Goal: Task Accomplishment & Management: Manage account settings

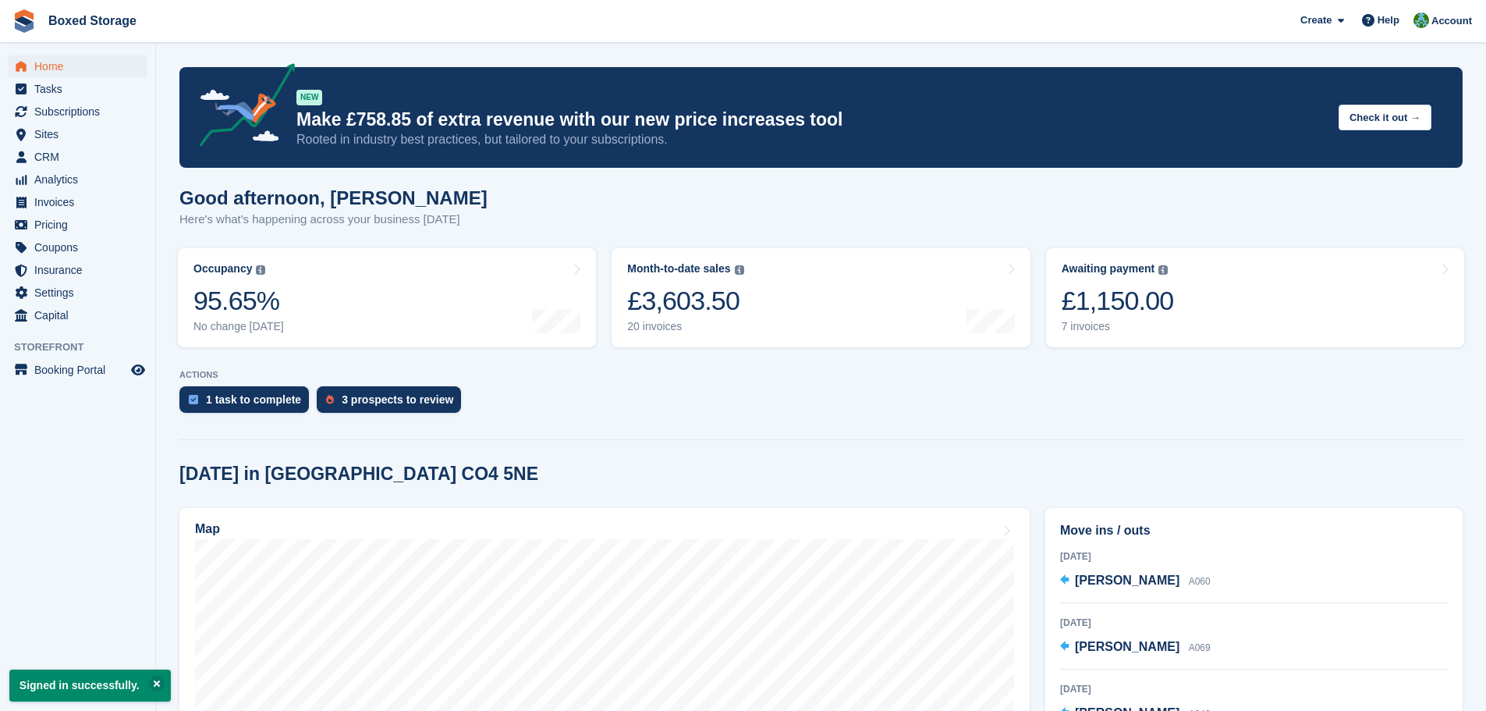
scroll to position [234, 0]
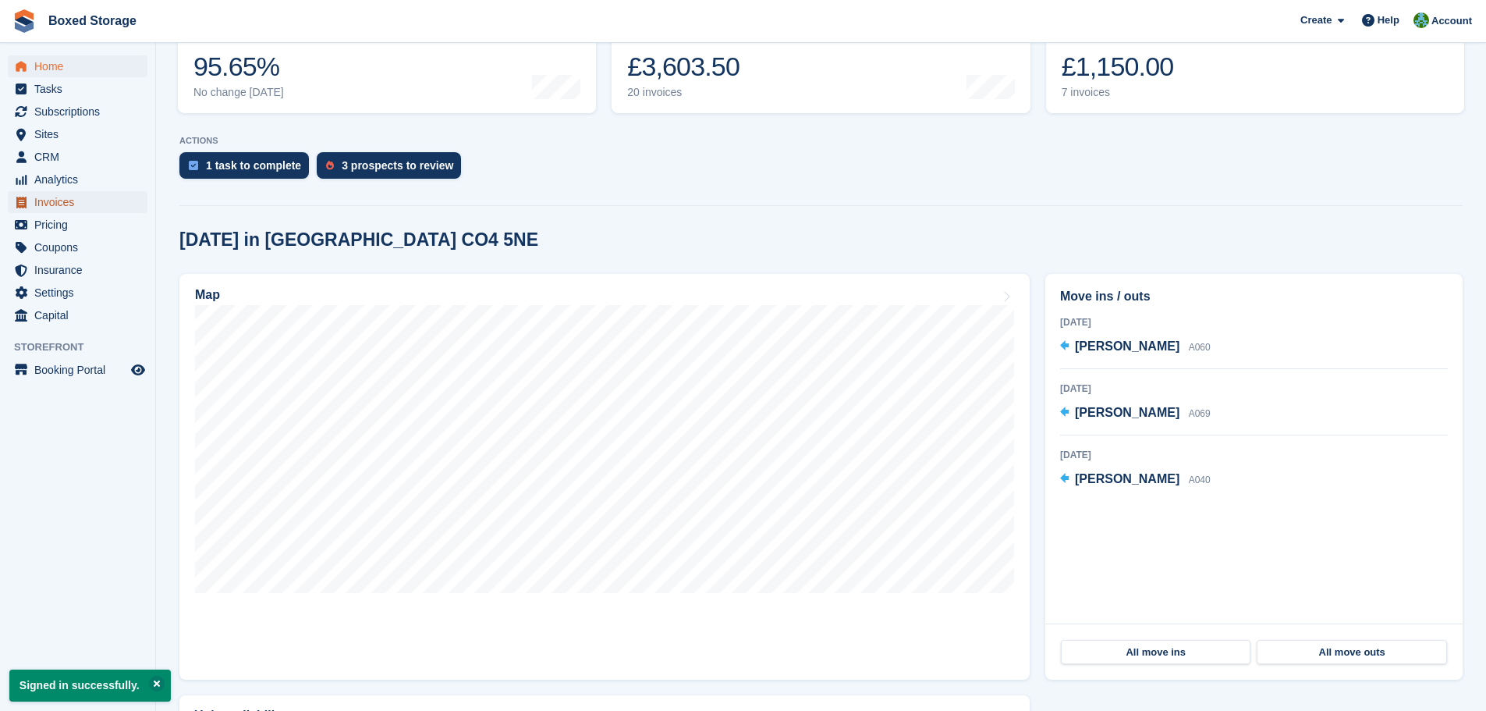
click at [58, 204] on span "Invoices" at bounding box center [81, 202] width 94 height 22
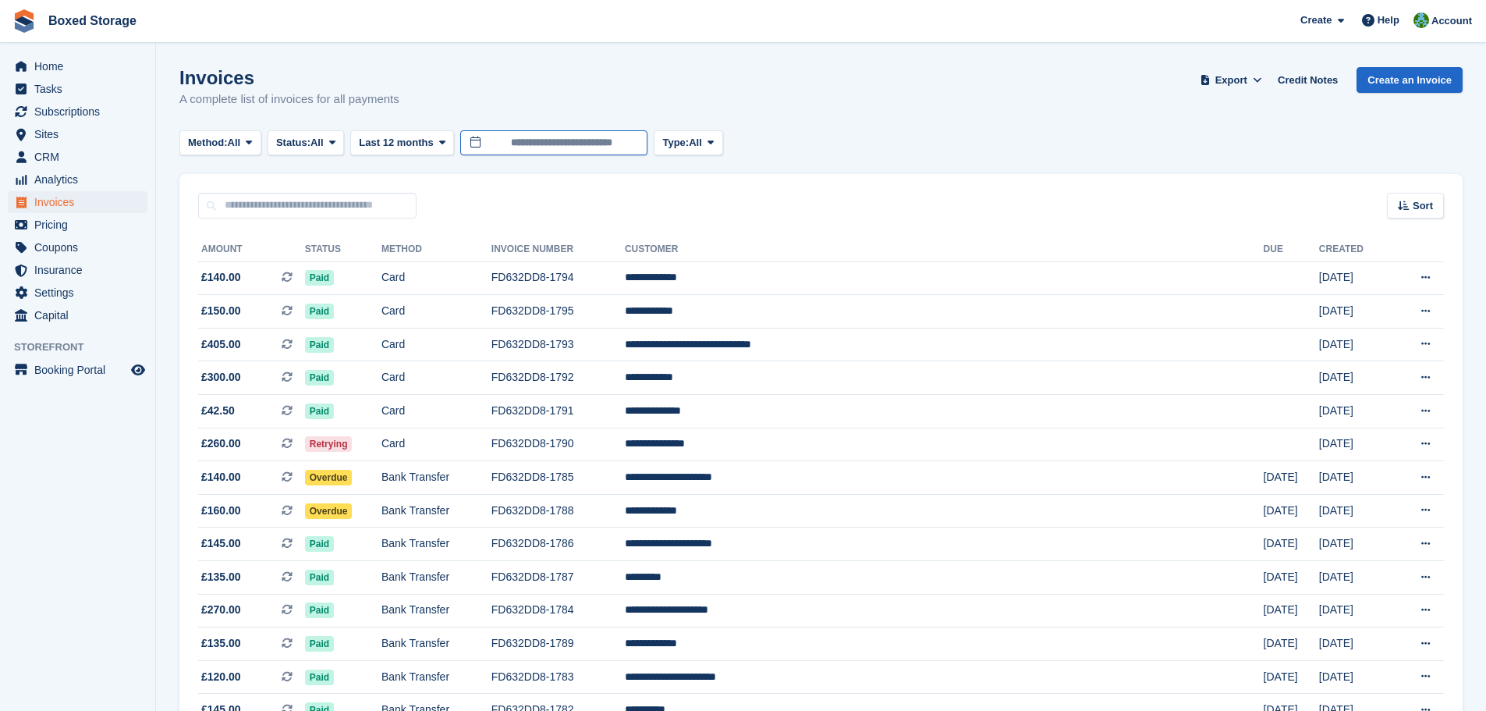
click at [530, 147] on input "**********" at bounding box center [553, 143] width 187 height 26
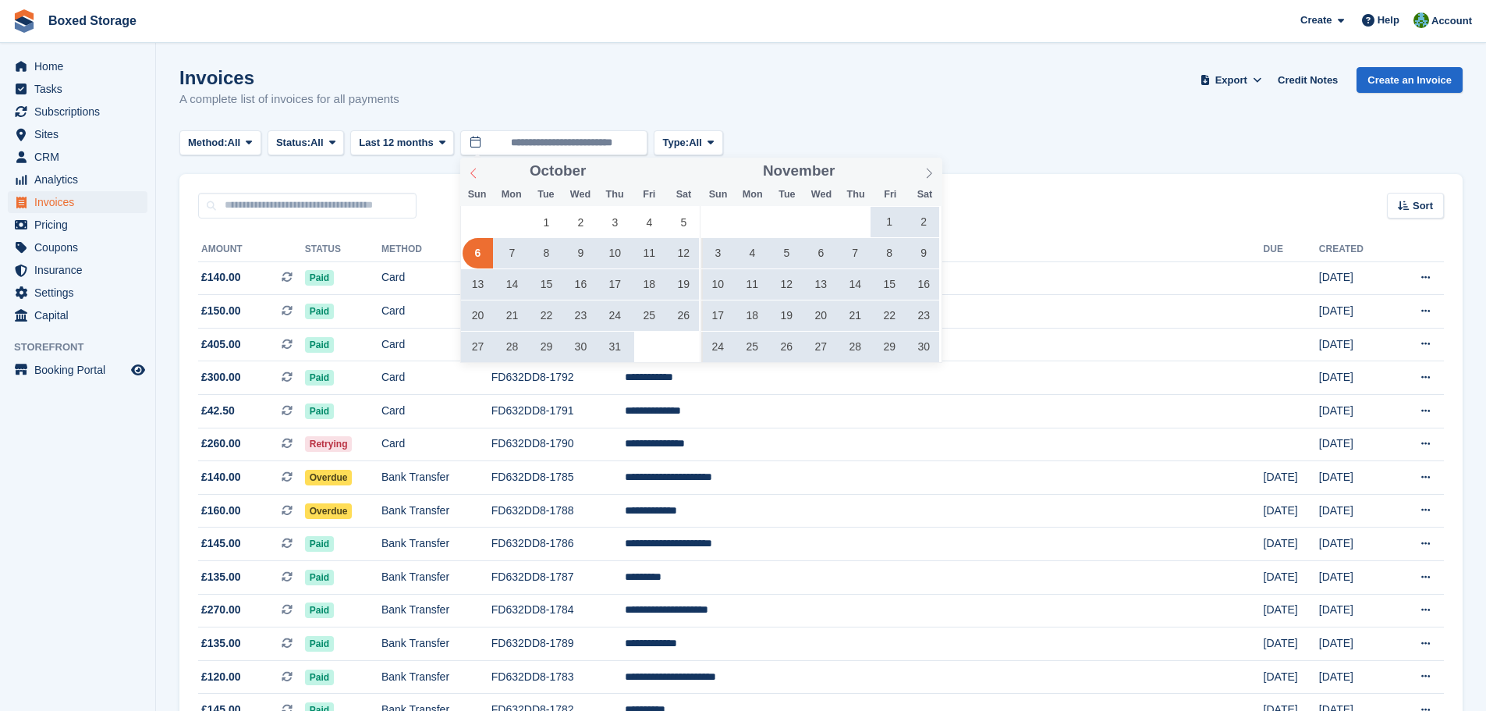
click at [477, 178] on icon at bounding box center [473, 173] width 11 height 11
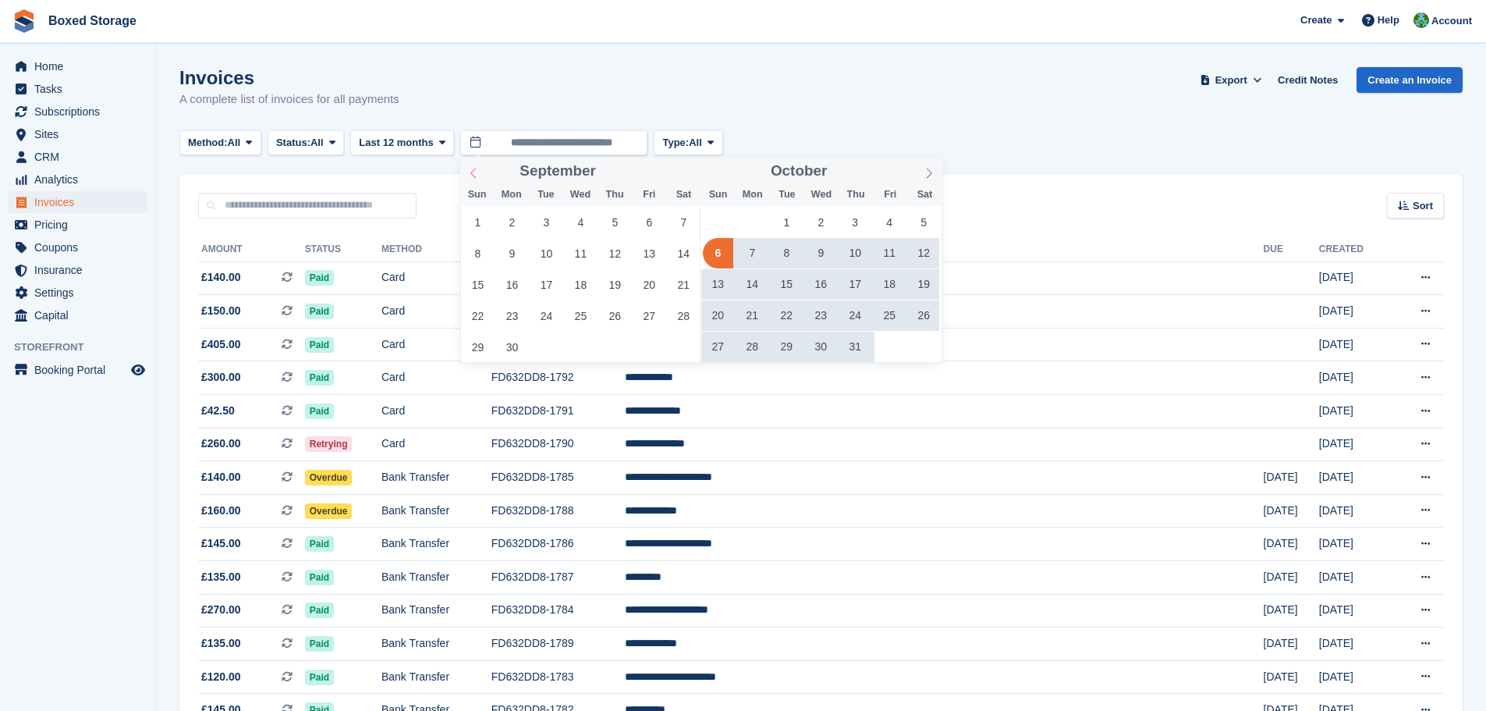
click at [477, 178] on icon at bounding box center [473, 173] width 11 height 11
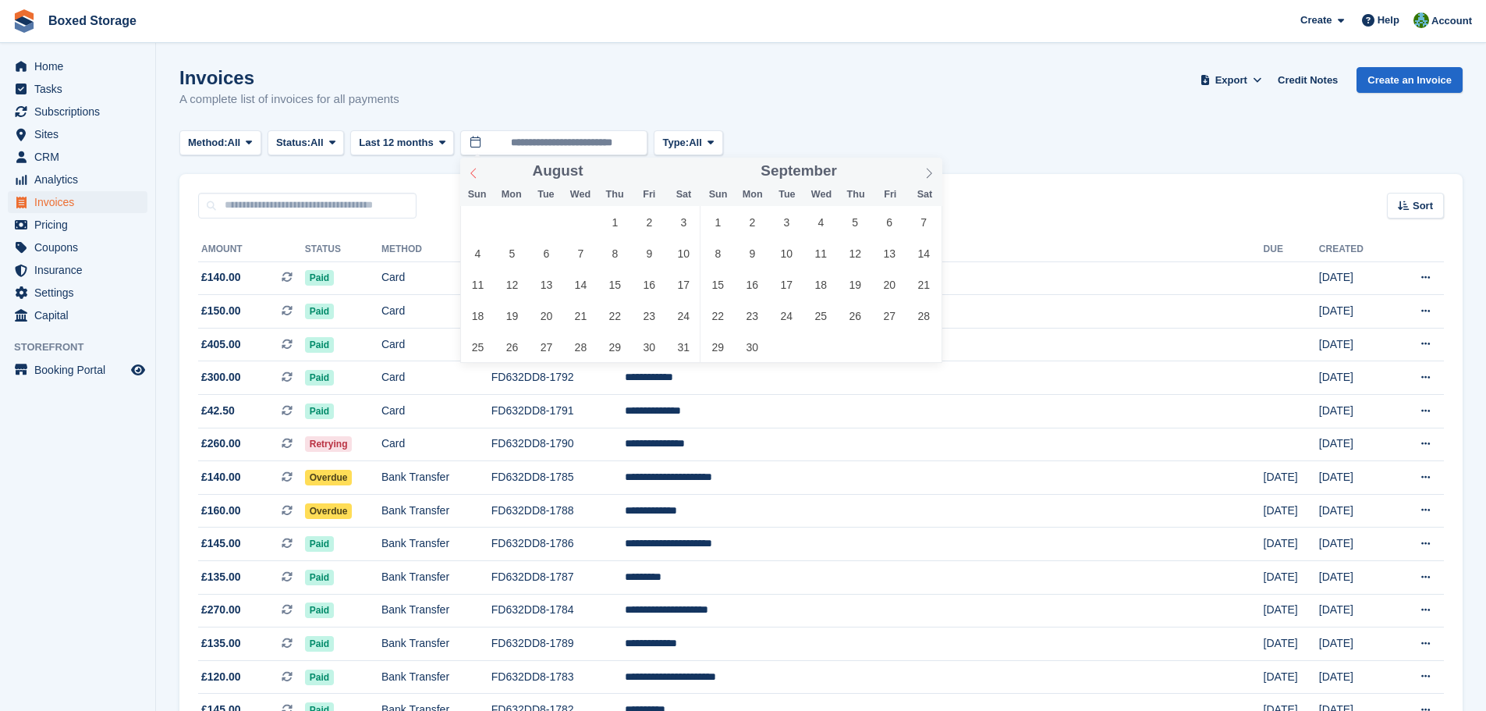
click at [477, 178] on icon at bounding box center [473, 173] width 11 height 11
click at [505, 220] on span "1" at bounding box center [512, 222] width 30 height 30
click at [925, 169] on icon at bounding box center [928, 173] width 11 height 11
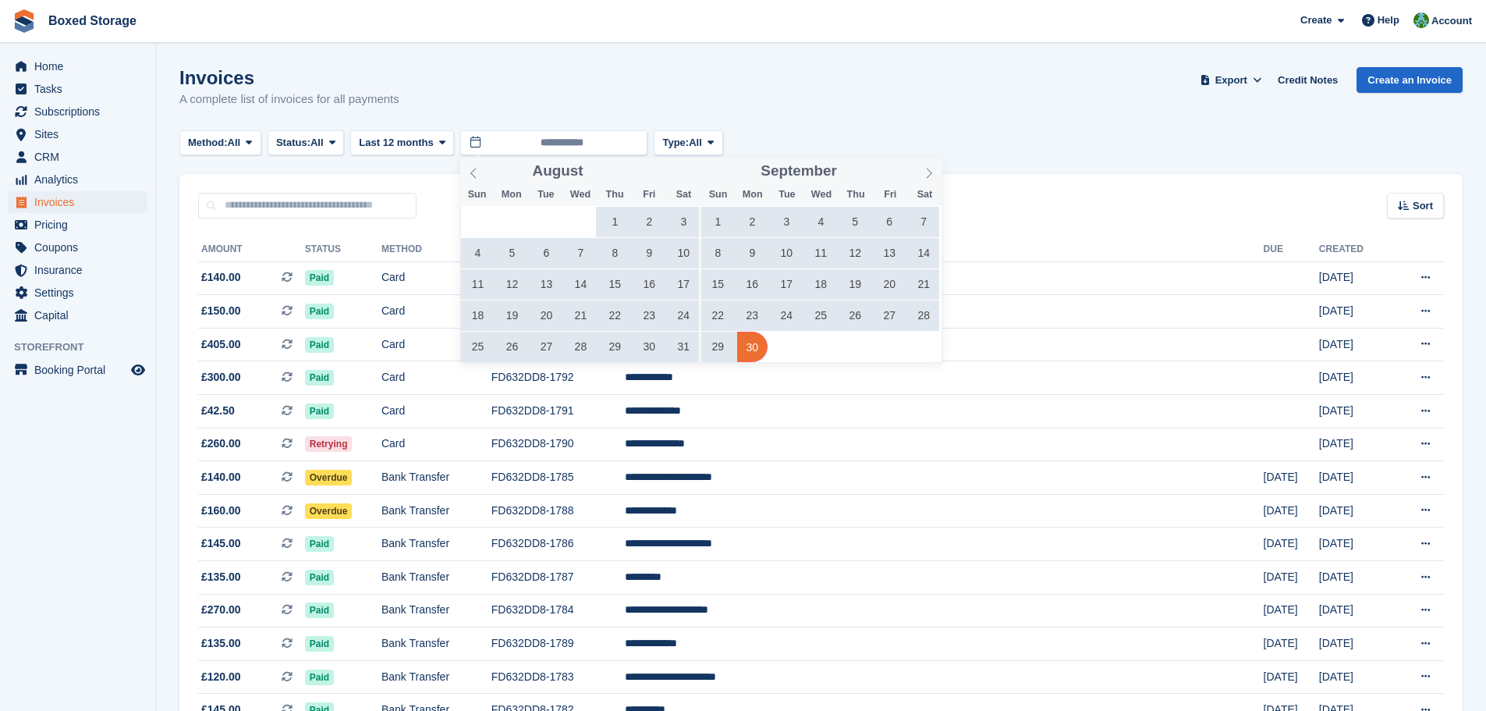
click at [756, 346] on span "30" at bounding box center [752, 346] width 30 height 30
type input "**********"
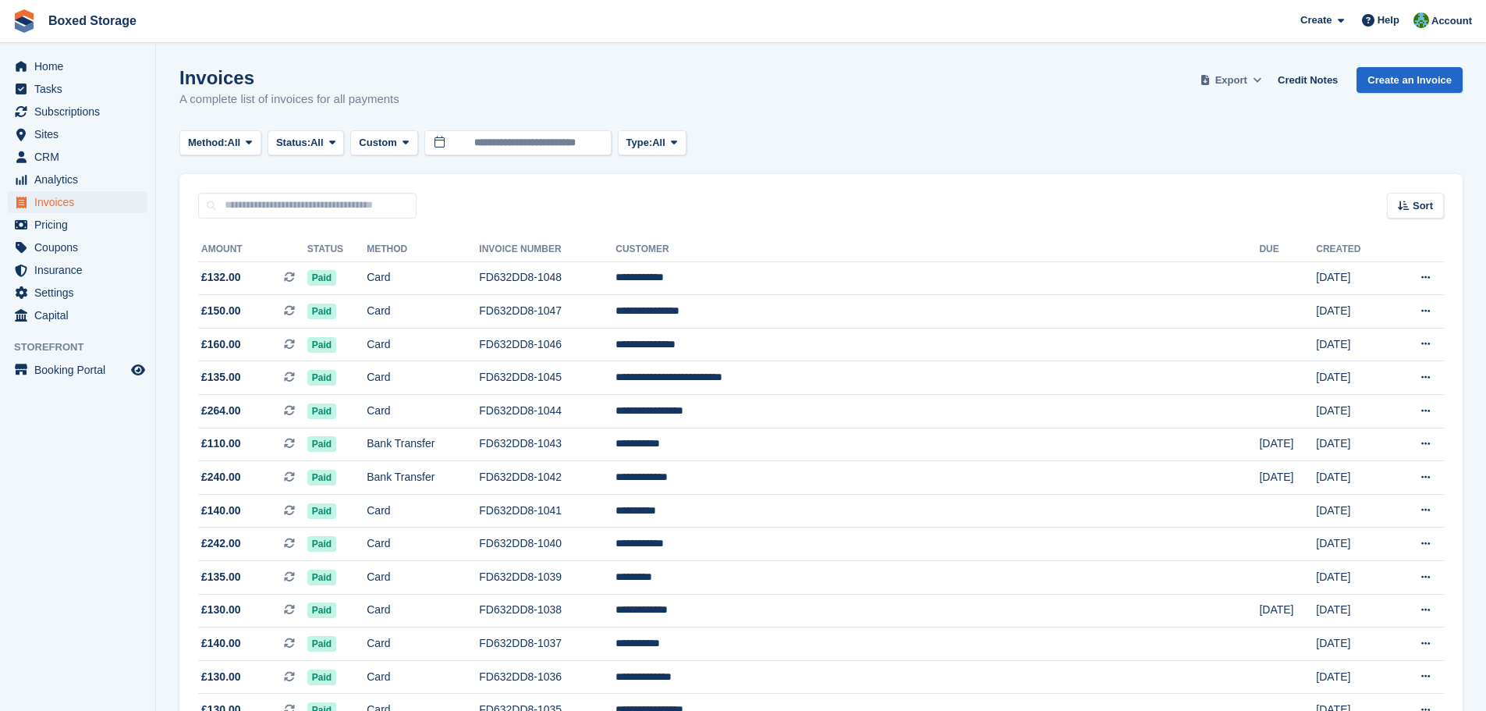
click at [1261, 78] on icon at bounding box center [1257, 80] width 9 height 10
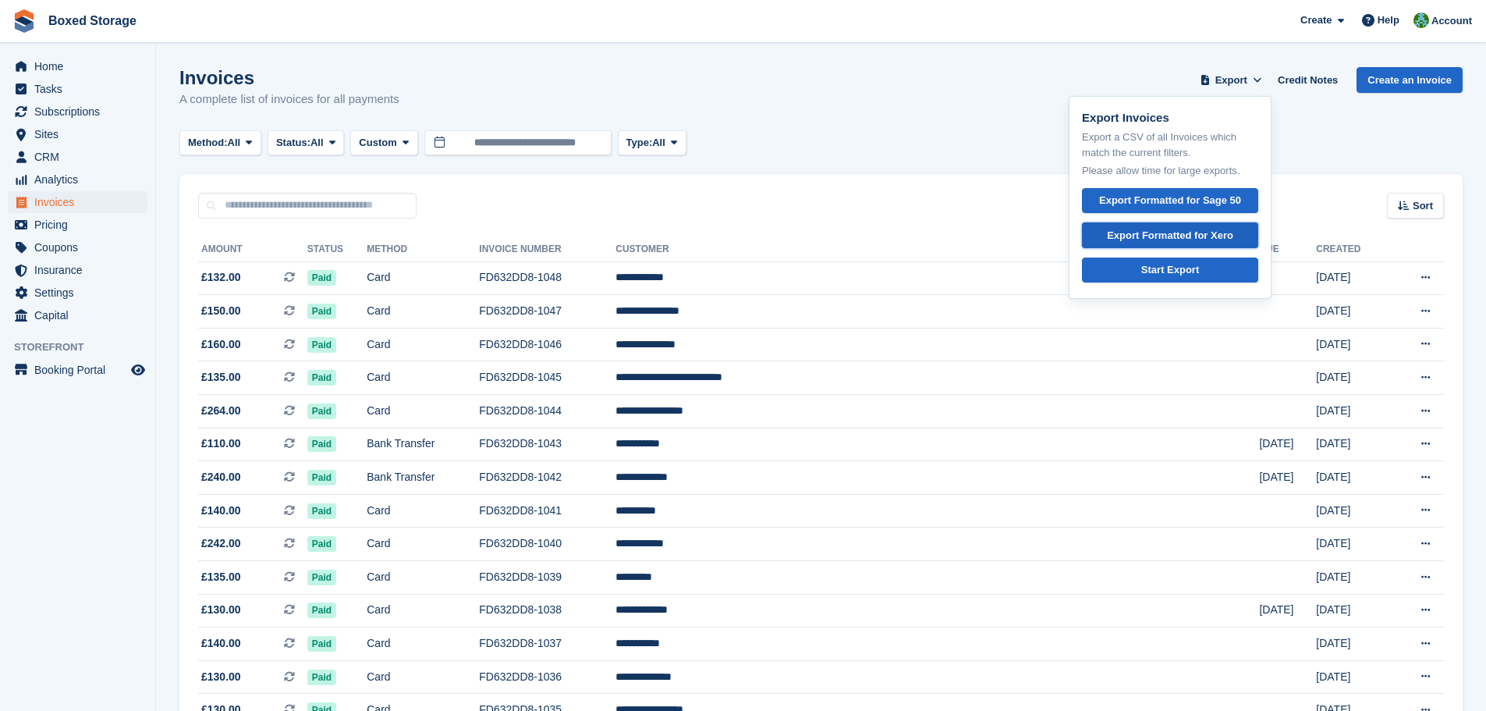
click at [1207, 241] on div "Export Formatted for Xero" at bounding box center [1170, 236] width 126 height 16
click at [1025, 96] on div "Invoices A complete list of invoices for all payments Export Export Invoices Ex…" at bounding box center [820, 97] width 1283 height 60
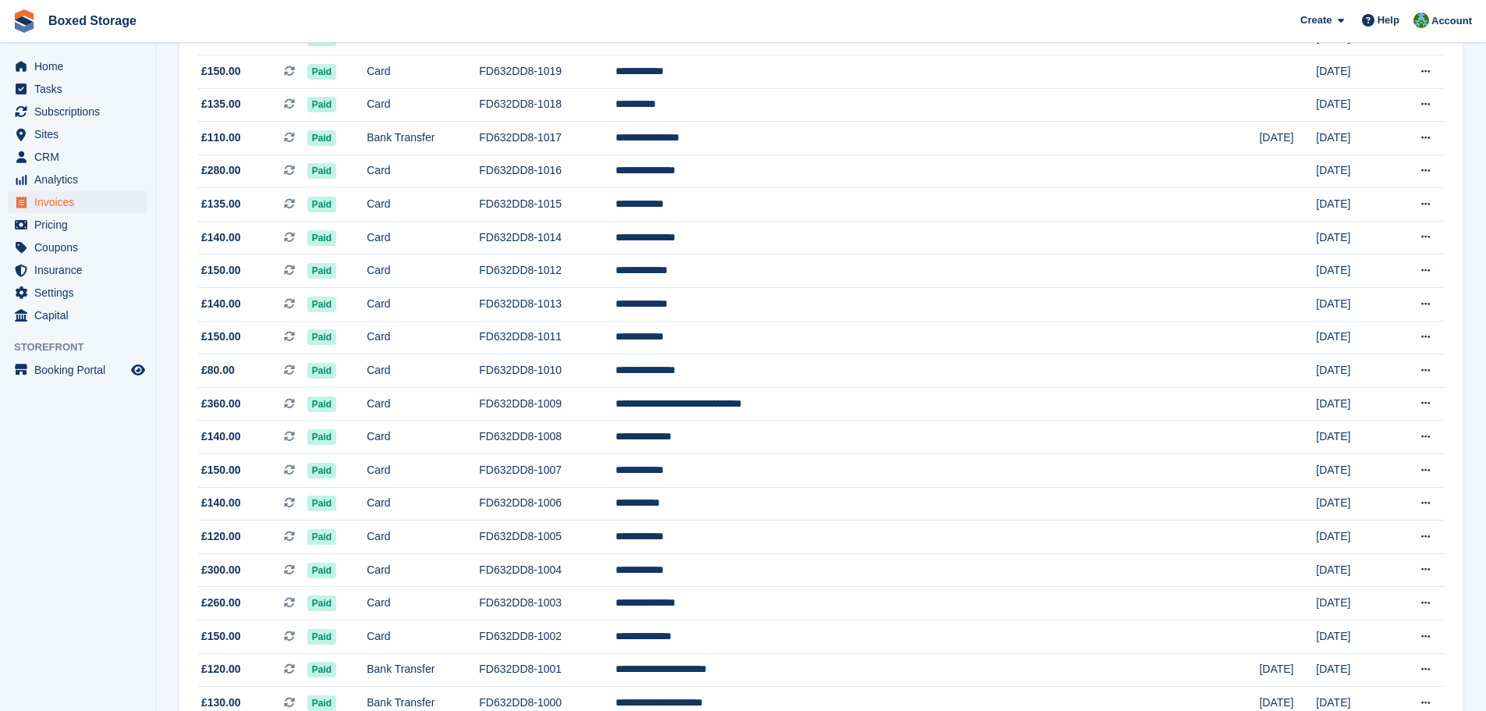
scroll to position [1289, 0]
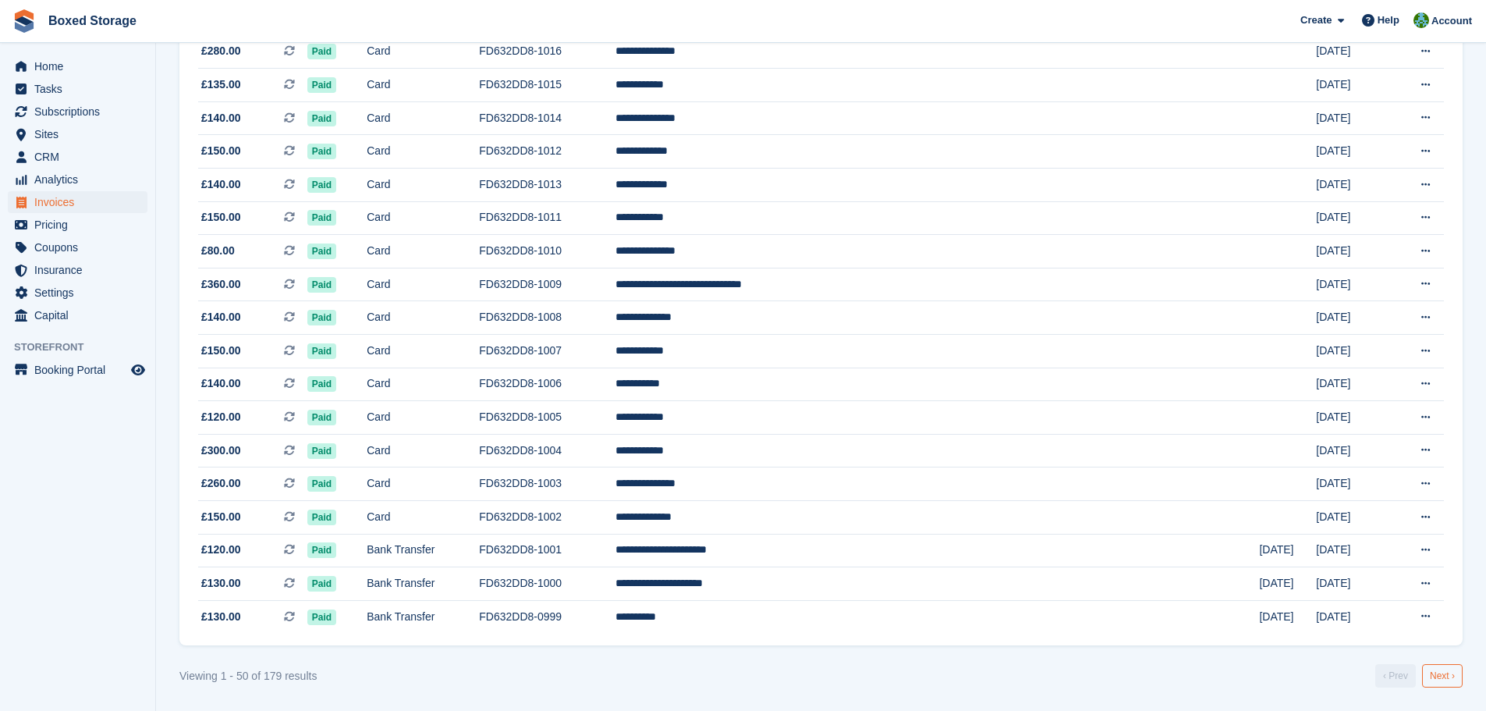
click at [1443, 675] on link "Next ›" at bounding box center [1442, 675] width 41 height 23
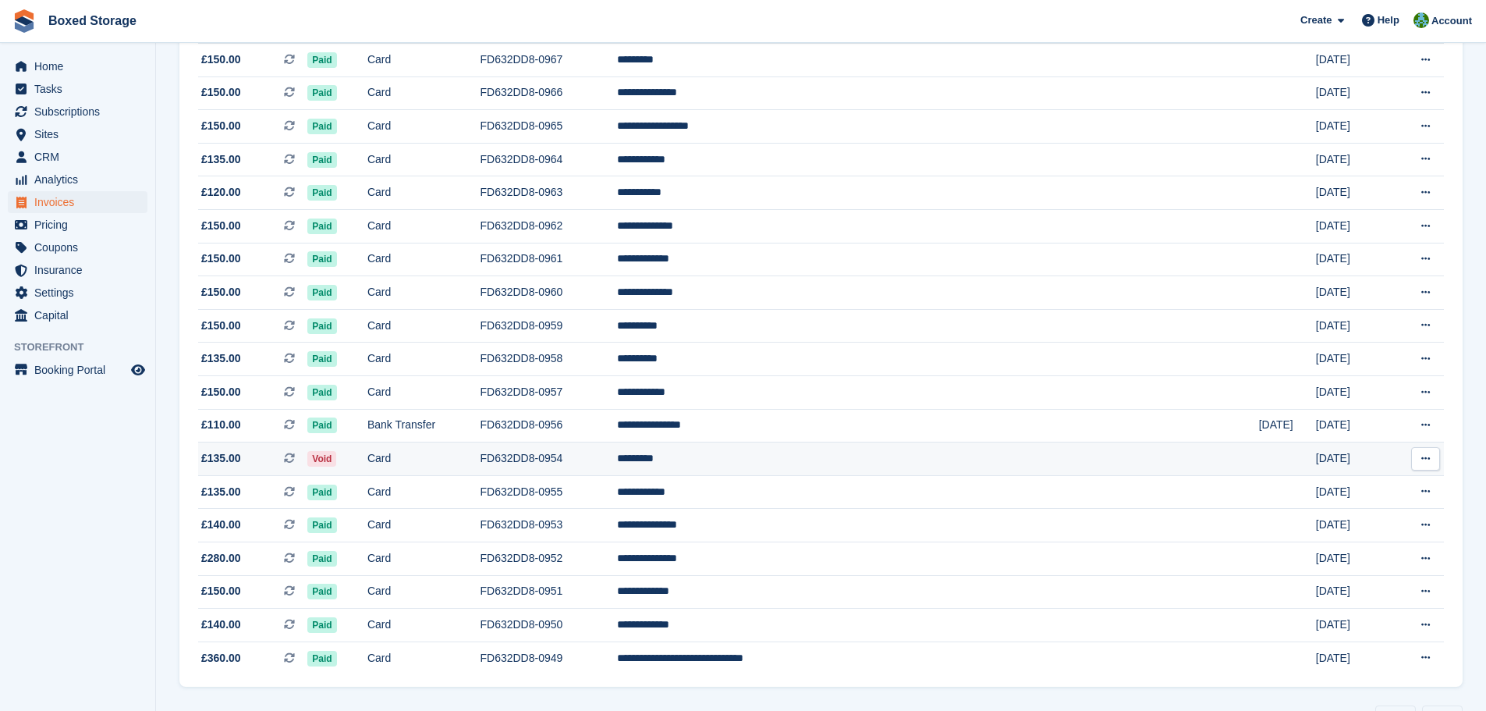
scroll to position [1289, 0]
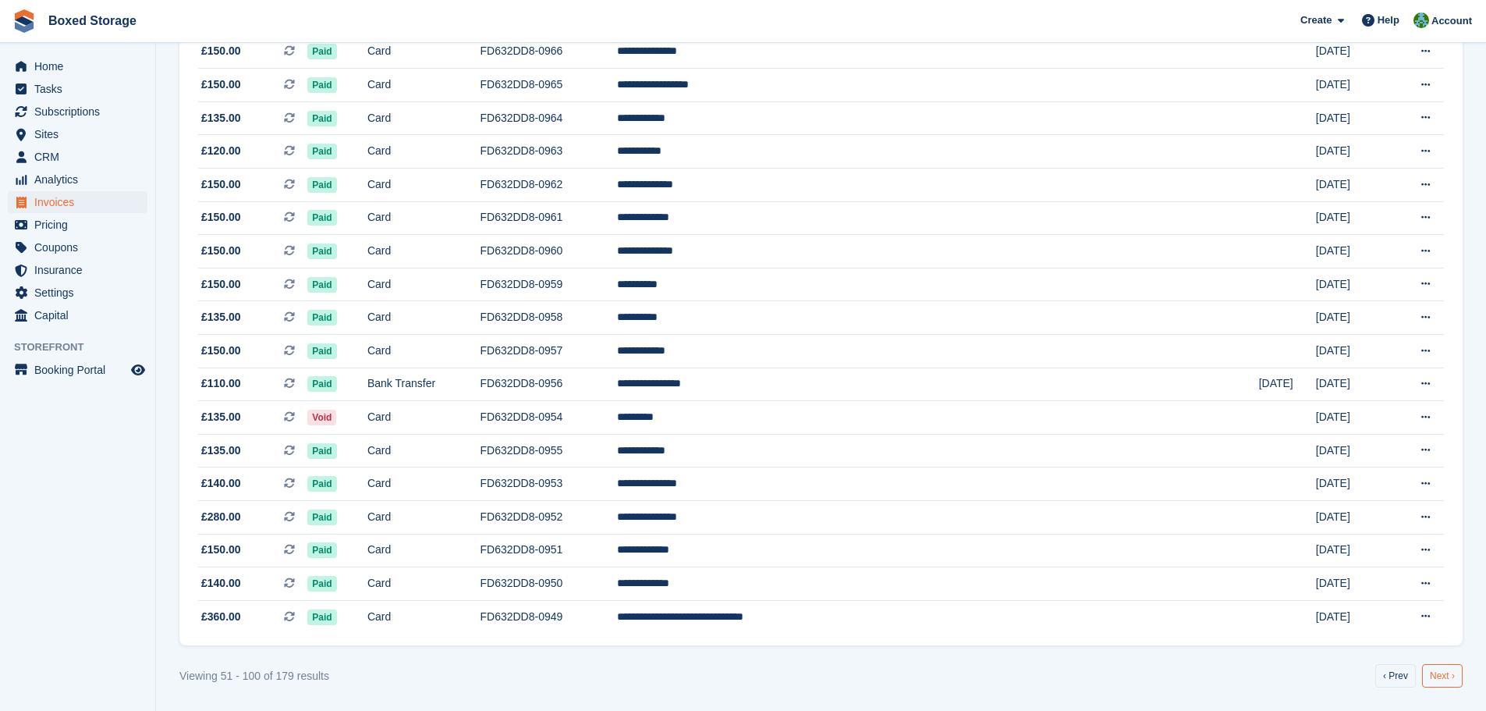
click at [1440, 673] on link "Next ›" at bounding box center [1442, 675] width 41 height 23
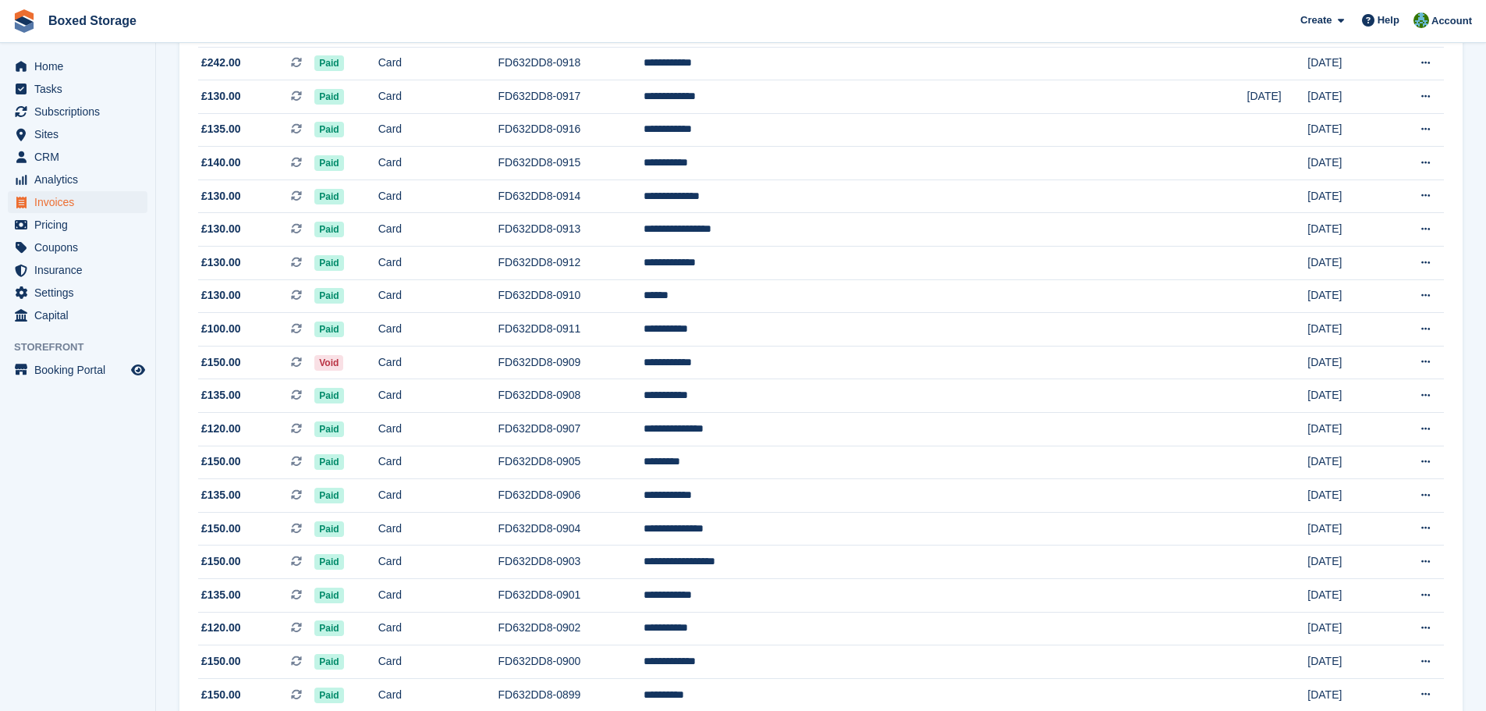
scroll to position [1289, 0]
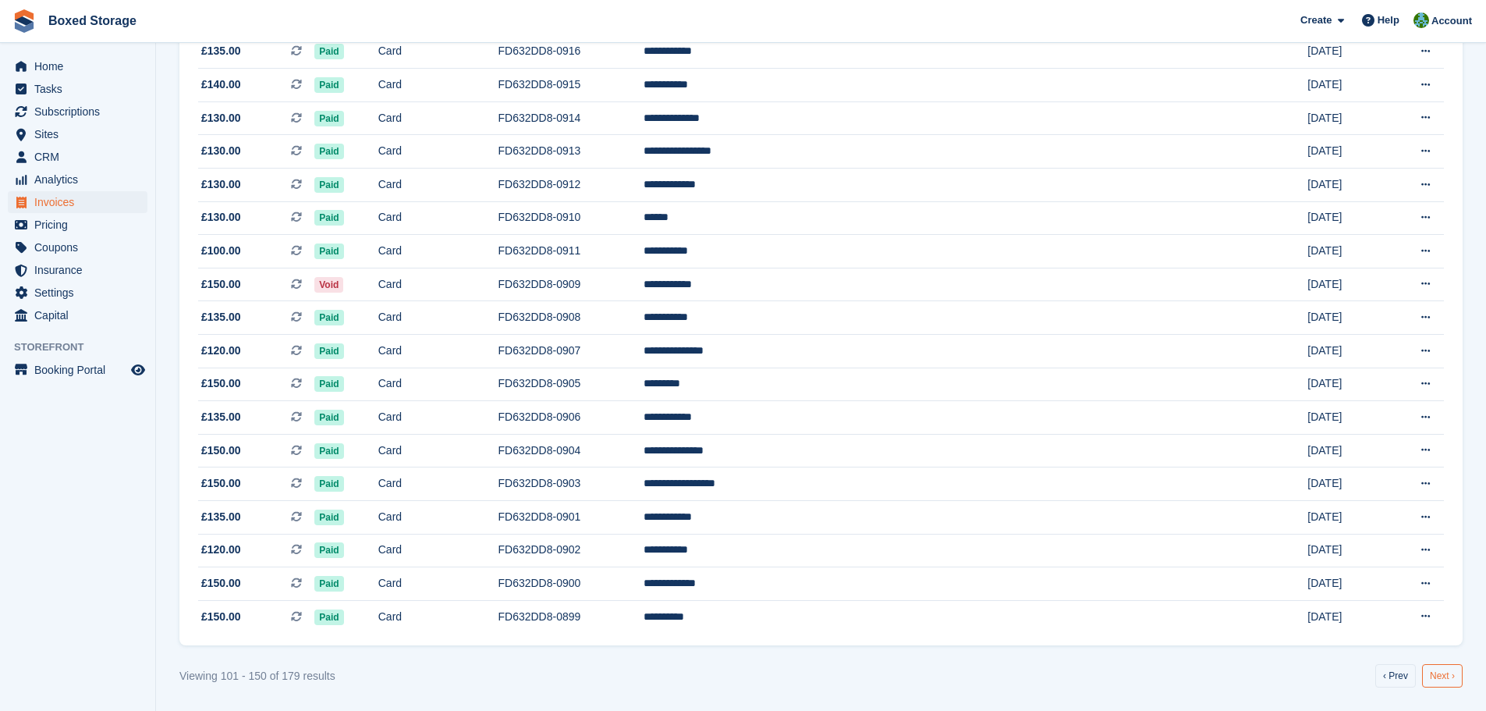
click at [1441, 680] on link "Next ›" at bounding box center [1442, 675] width 41 height 23
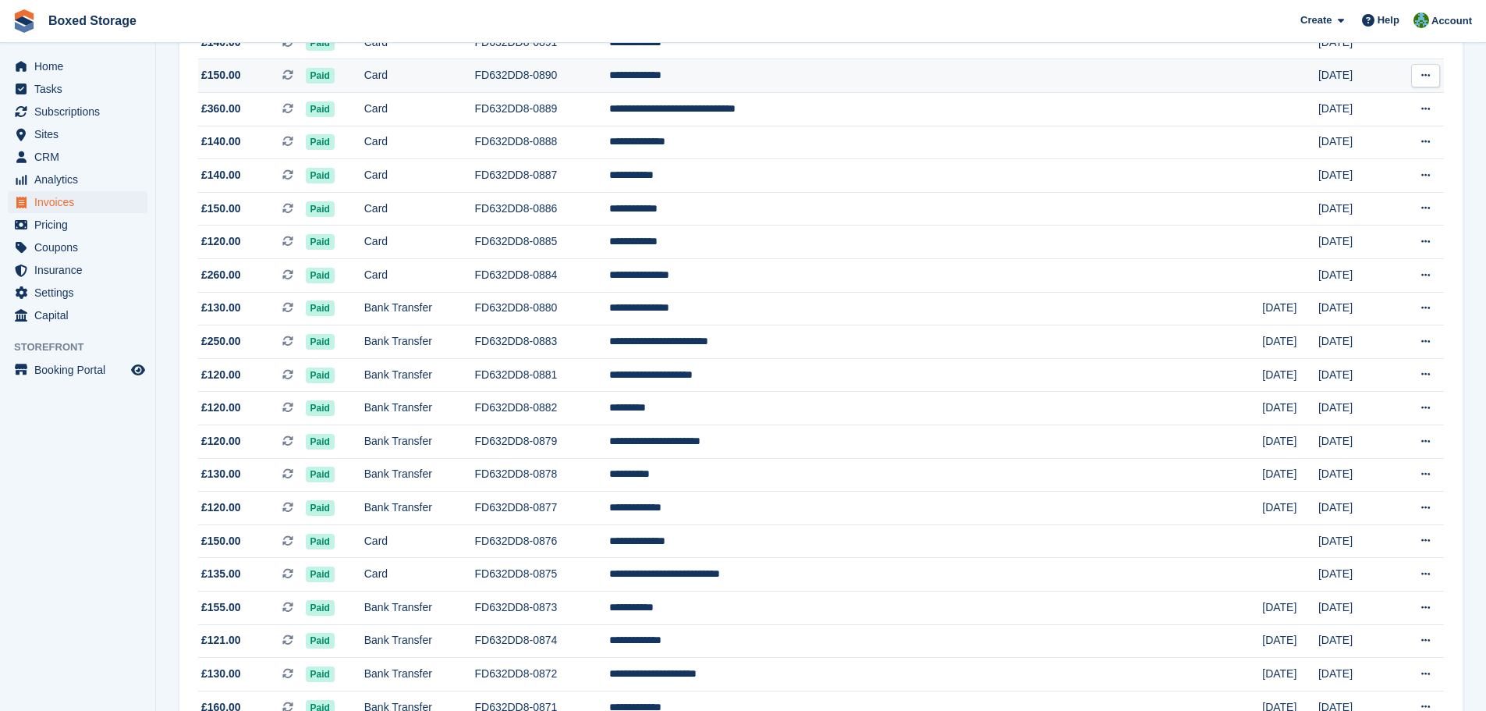
scroll to position [592, 0]
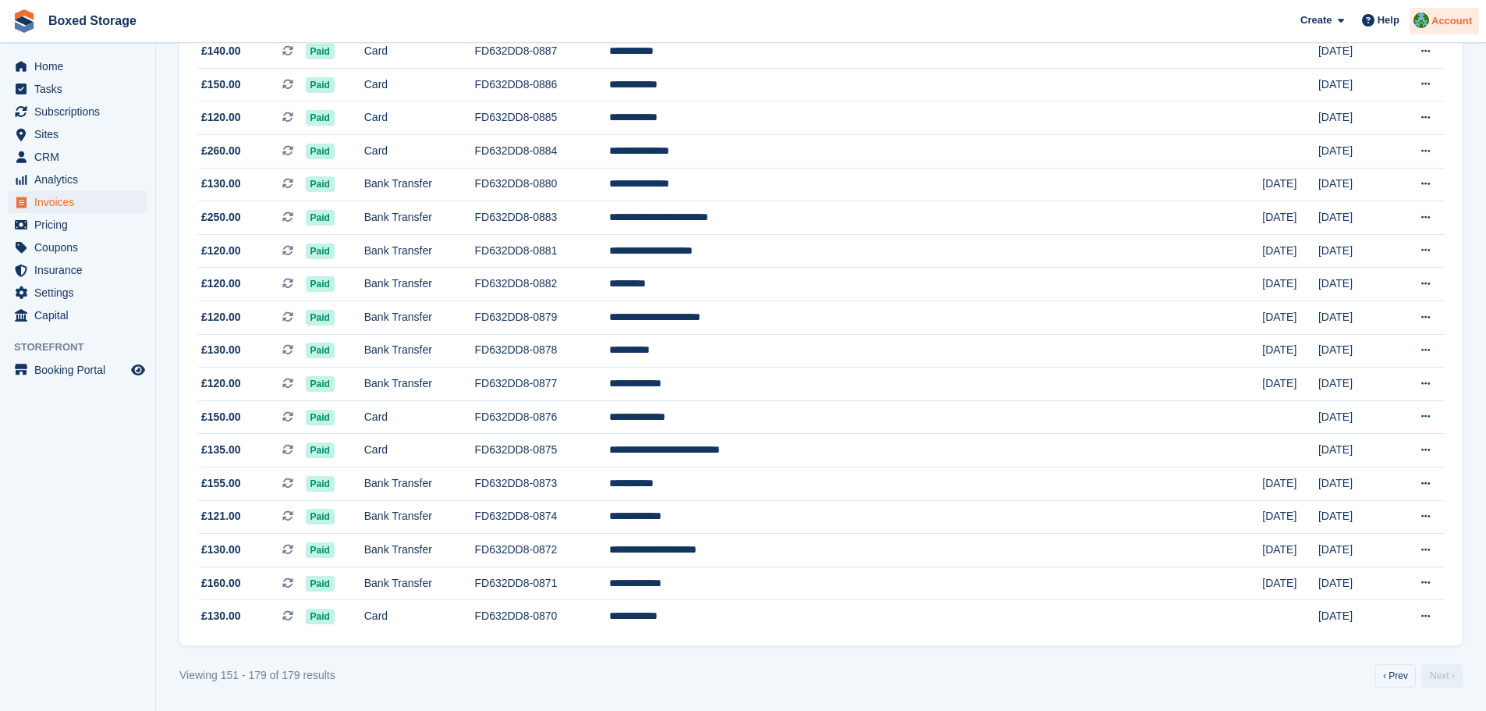
click at [1428, 21] on img at bounding box center [1421, 20] width 16 height 16
click at [1324, 161] on div "Logout" at bounding box center [1328, 158] width 37 height 16
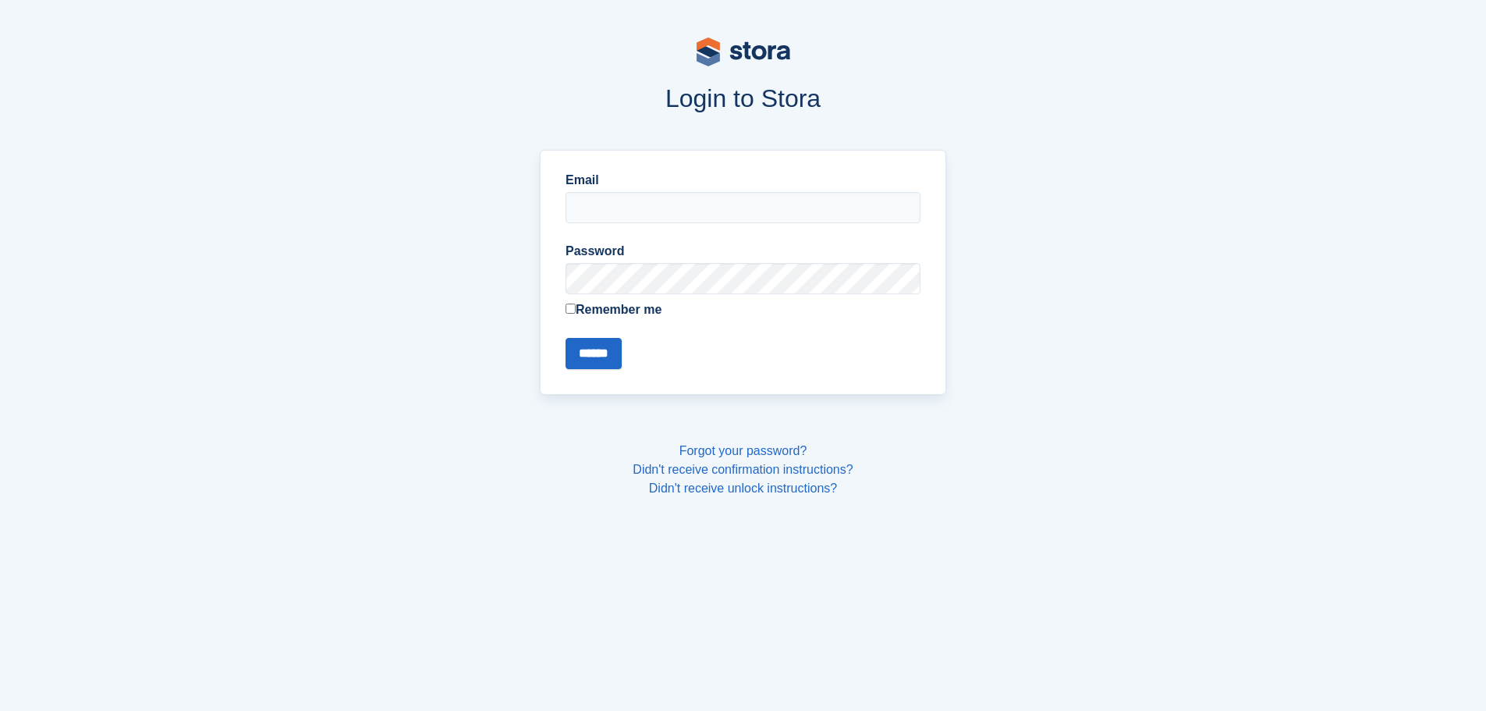
type input "**********"
